Goal: Find specific page/section: Find specific page/section

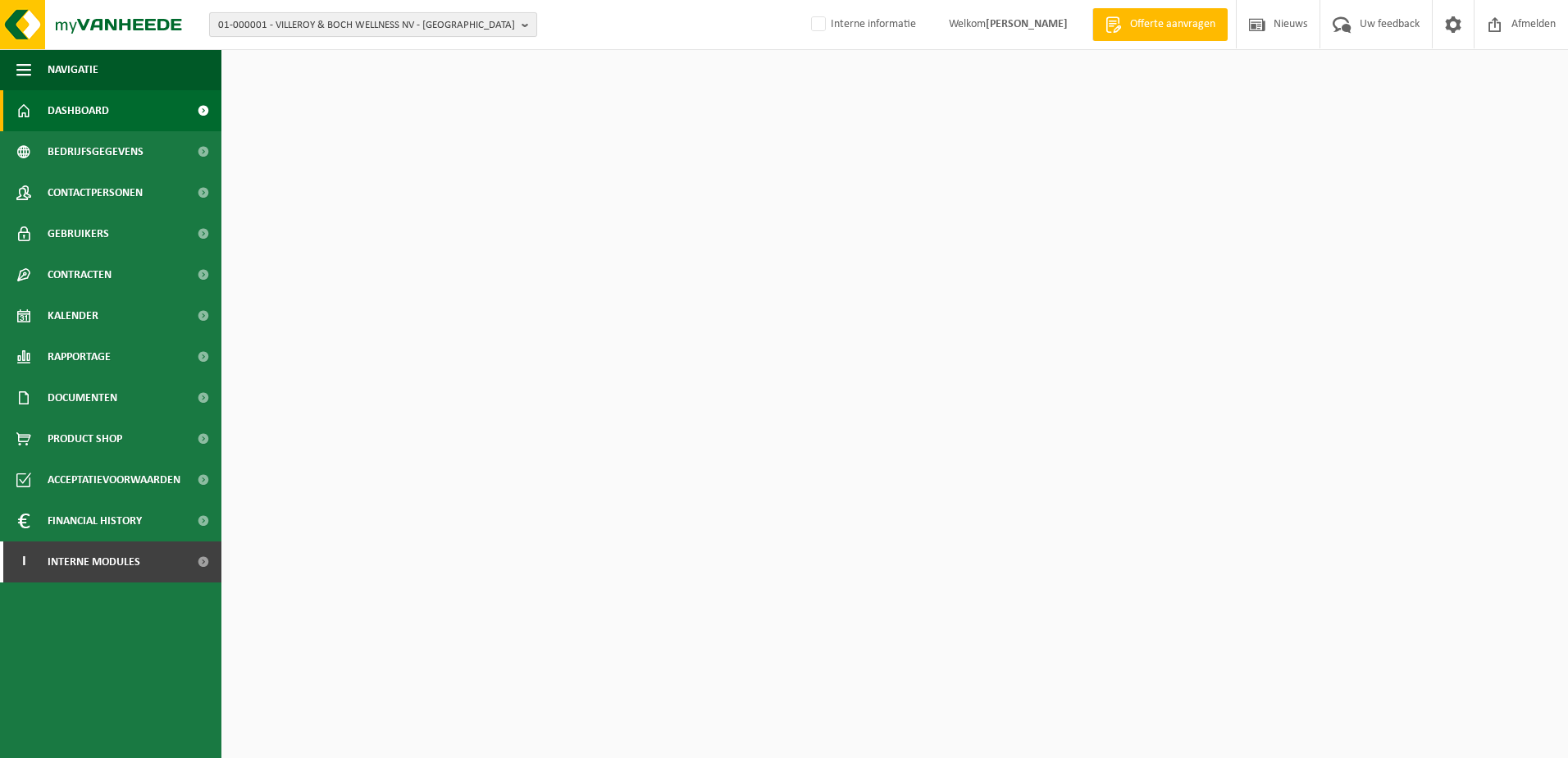
click at [330, 26] on span "01-000001 - VILLEROY & BOCH WELLNESS NV - [GEOGRAPHIC_DATA]" at bounding box center [367, 25] width 297 height 24
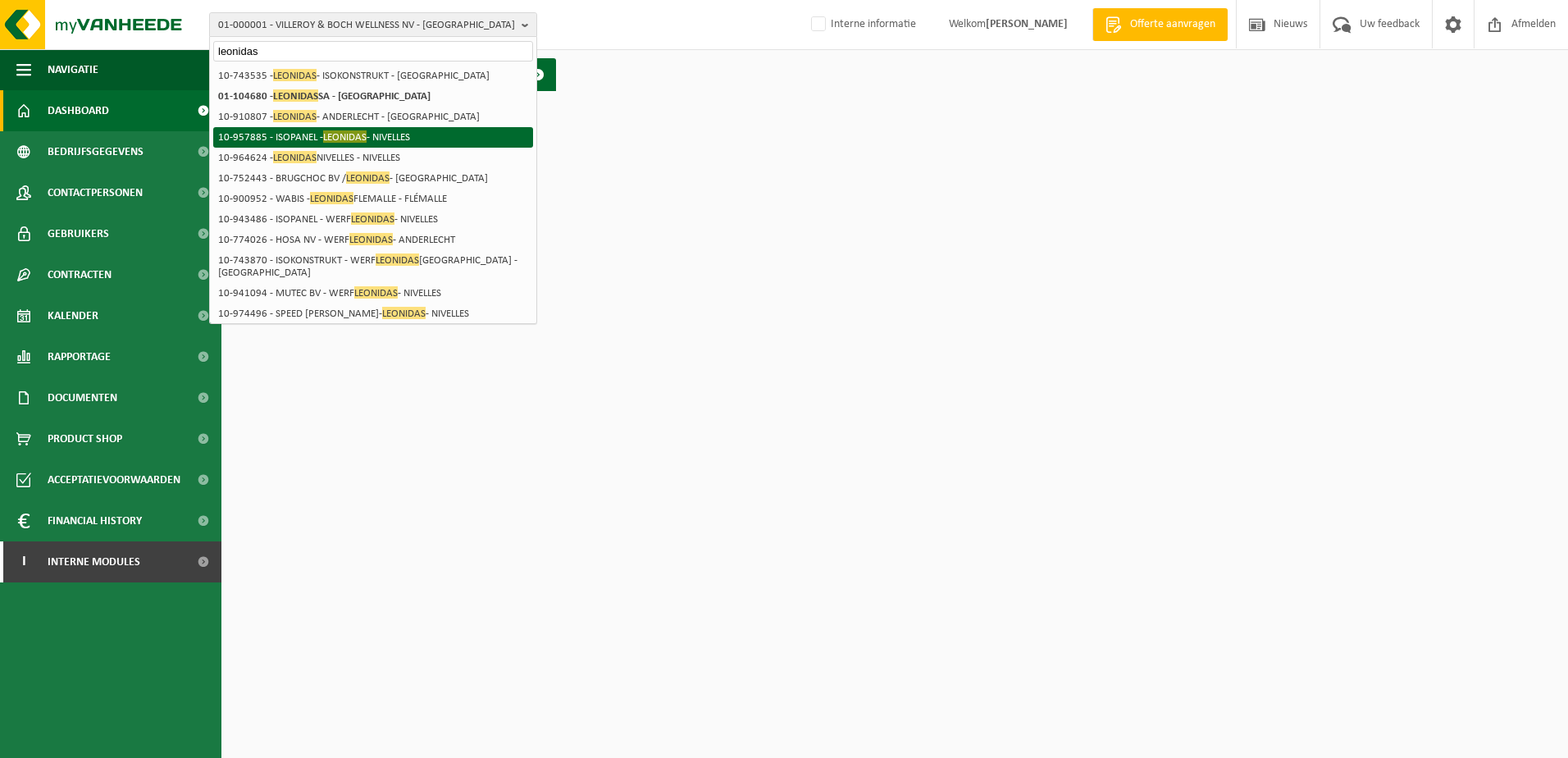
type input "leonidas"
click at [379, 136] on li "10-957885 - ISOPANEL - LEONIDAS - NIVELLES" at bounding box center [373, 138] width 320 height 21
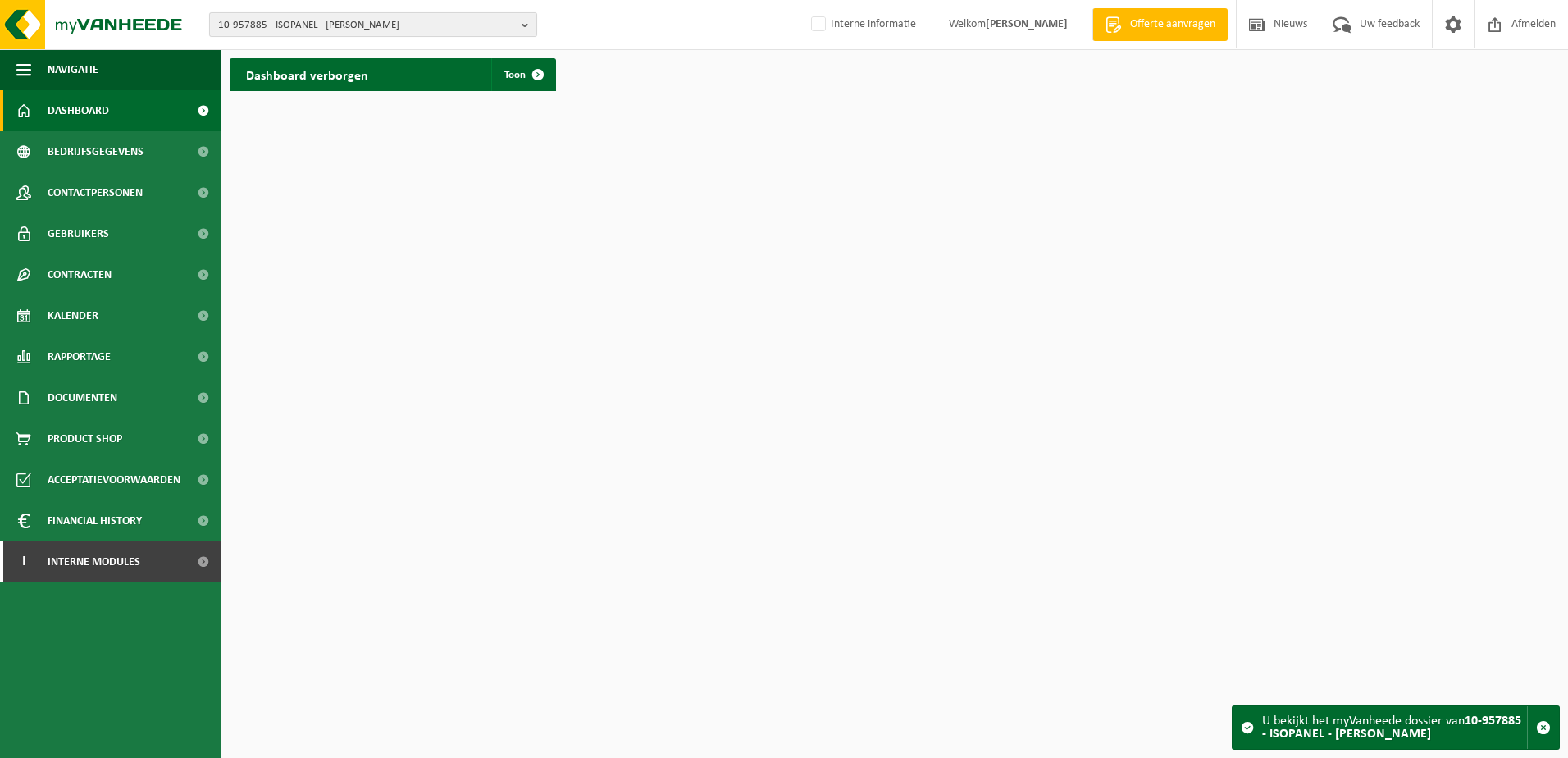
click at [371, 29] on span "10-957885 - ISOPANEL - [PERSON_NAME]" at bounding box center [367, 25] width 297 height 24
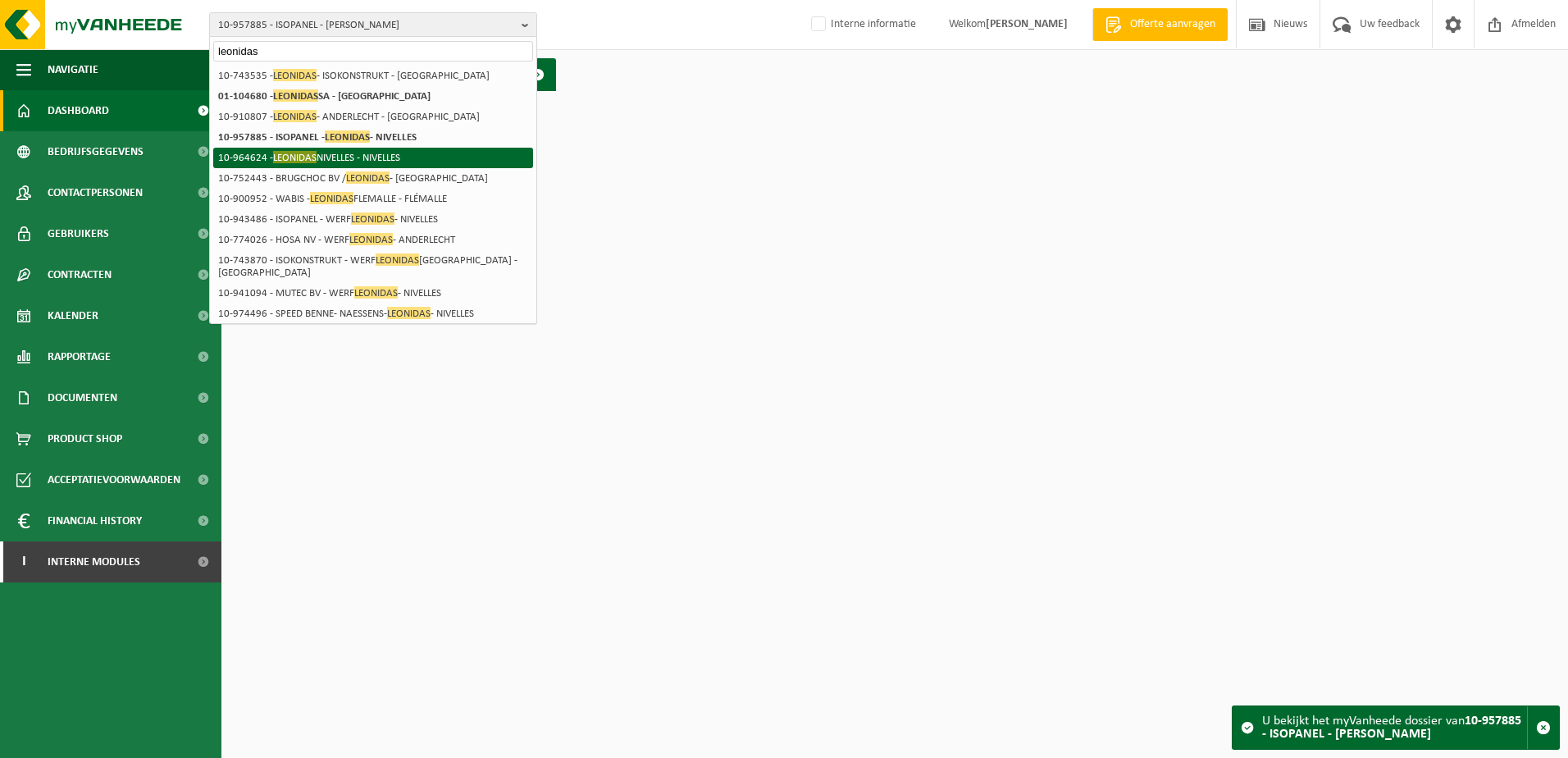
type input "leonidas"
click at [328, 150] on li "10-964624 - [PERSON_NAME] - NIVELLES" at bounding box center [373, 158] width 320 height 21
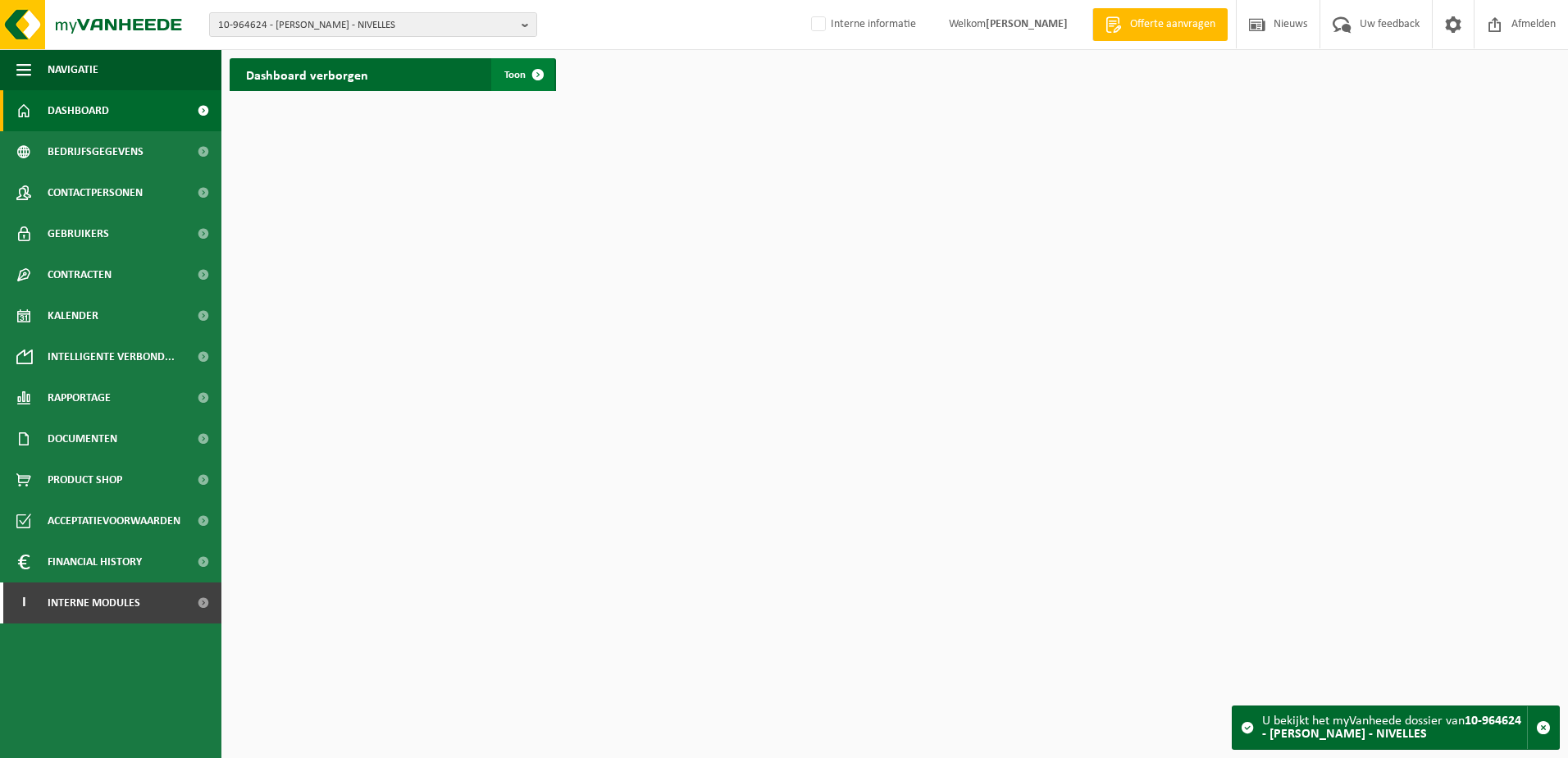
click at [534, 75] on span at bounding box center [539, 75] width 33 height 33
